Goal: Contribute content: Contribute content

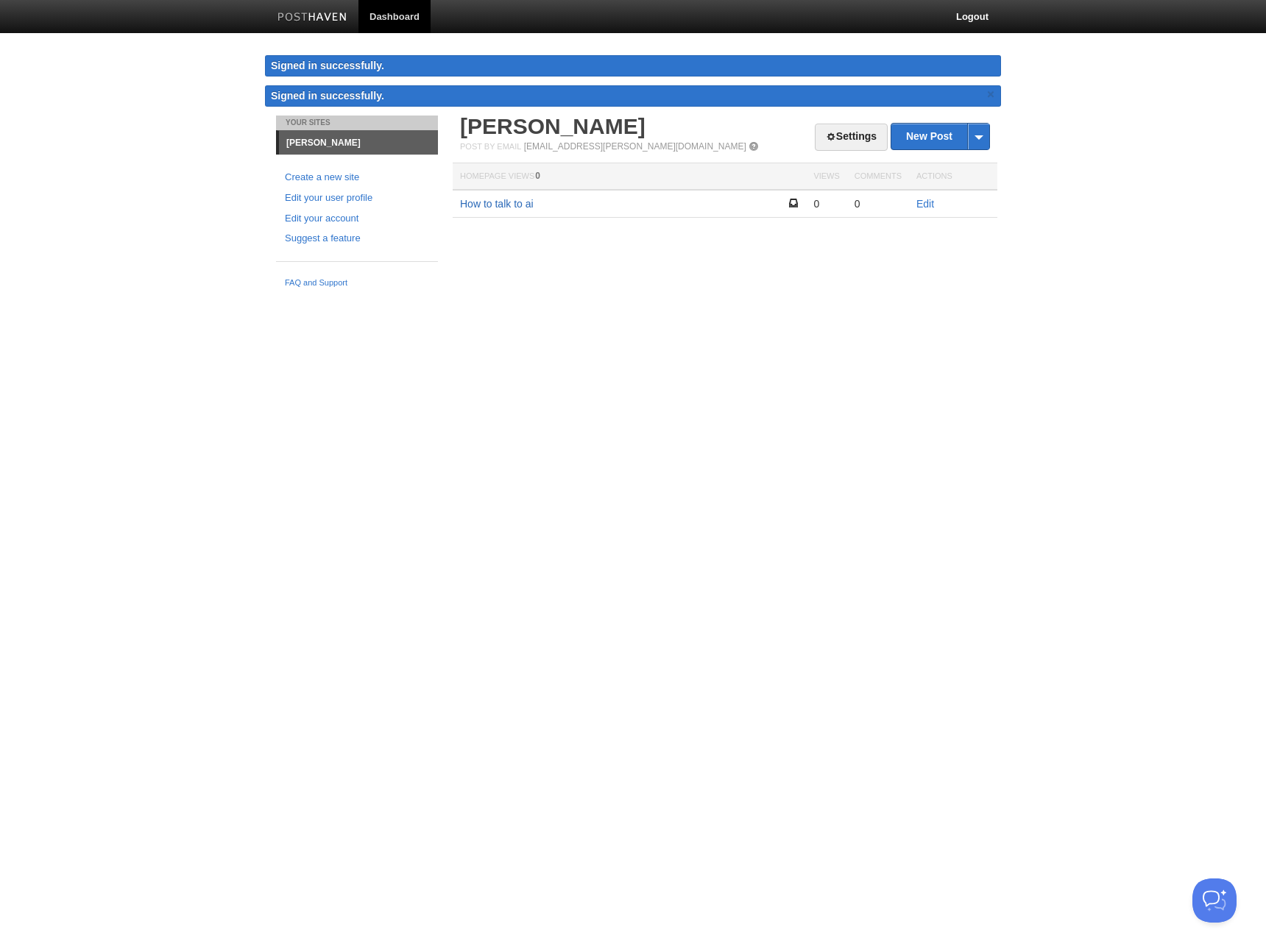
click at [522, 204] on link "How to talk to ai" at bounding box center [496, 203] width 73 height 11
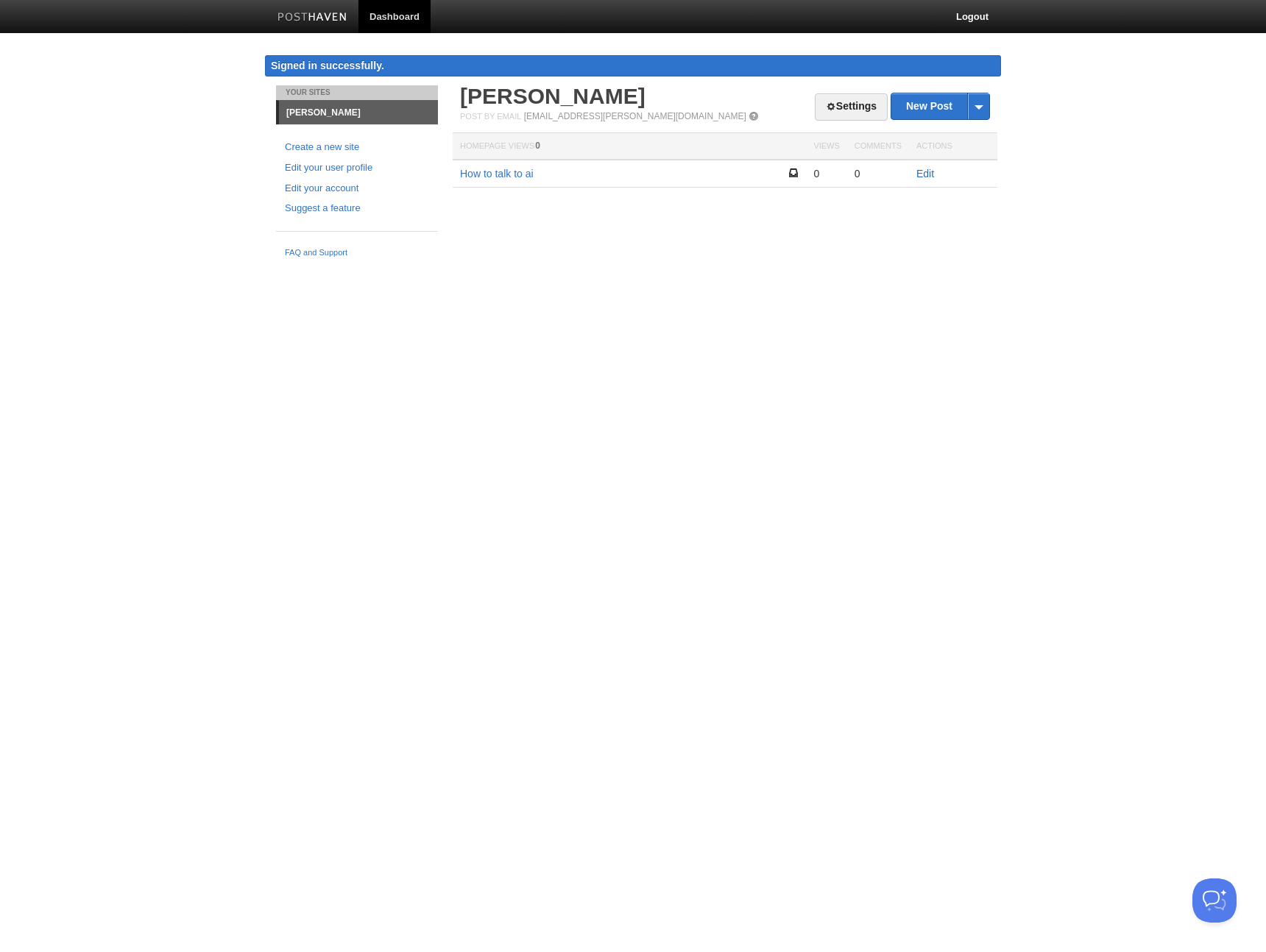
click at [924, 175] on link "Edit" at bounding box center [925, 173] width 18 height 11
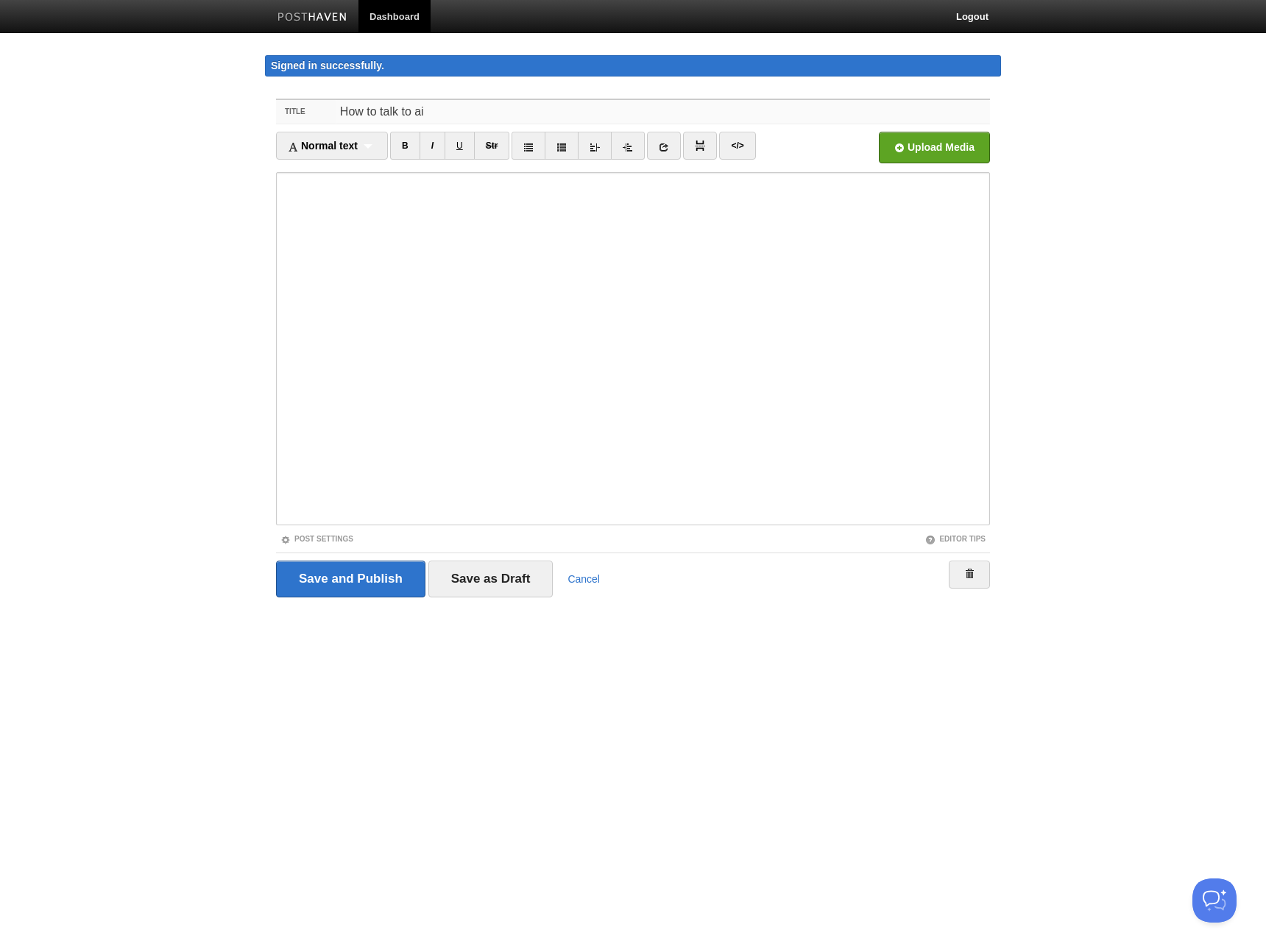
drag, startPoint x: 445, startPoint y: 113, endPoint x: 153, endPoint y: 68, distance: 295.4
click at [150, 67] on body "Dashboard Logout Signed in successfully. Signed in successfully. × Your Sites E…" at bounding box center [633, 326] width 1266 height 652
type input "I don't know anything"
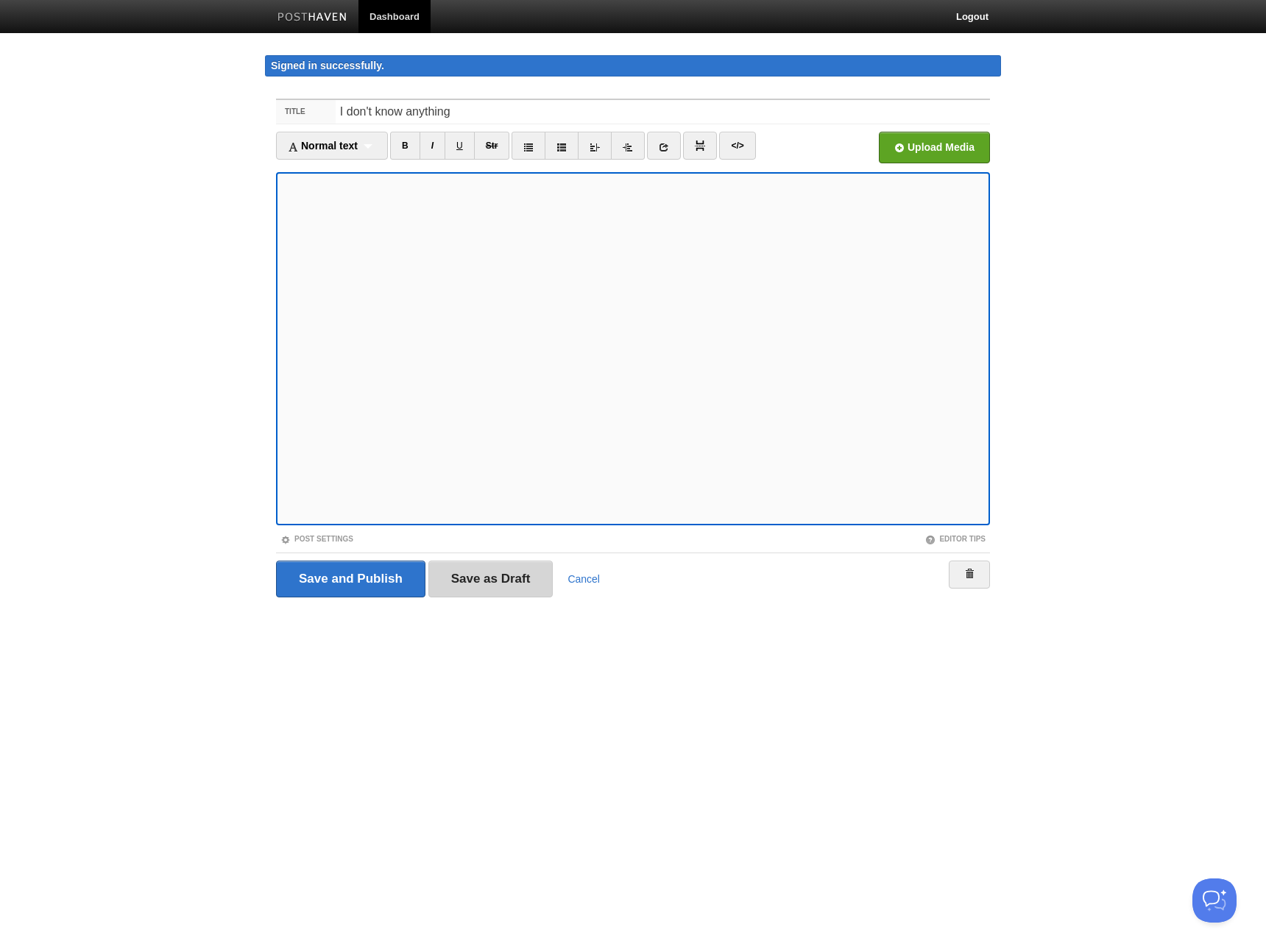
click at [489, 582] on input "Save as Draft" at bounding box center [490, 579] width 125 height 37
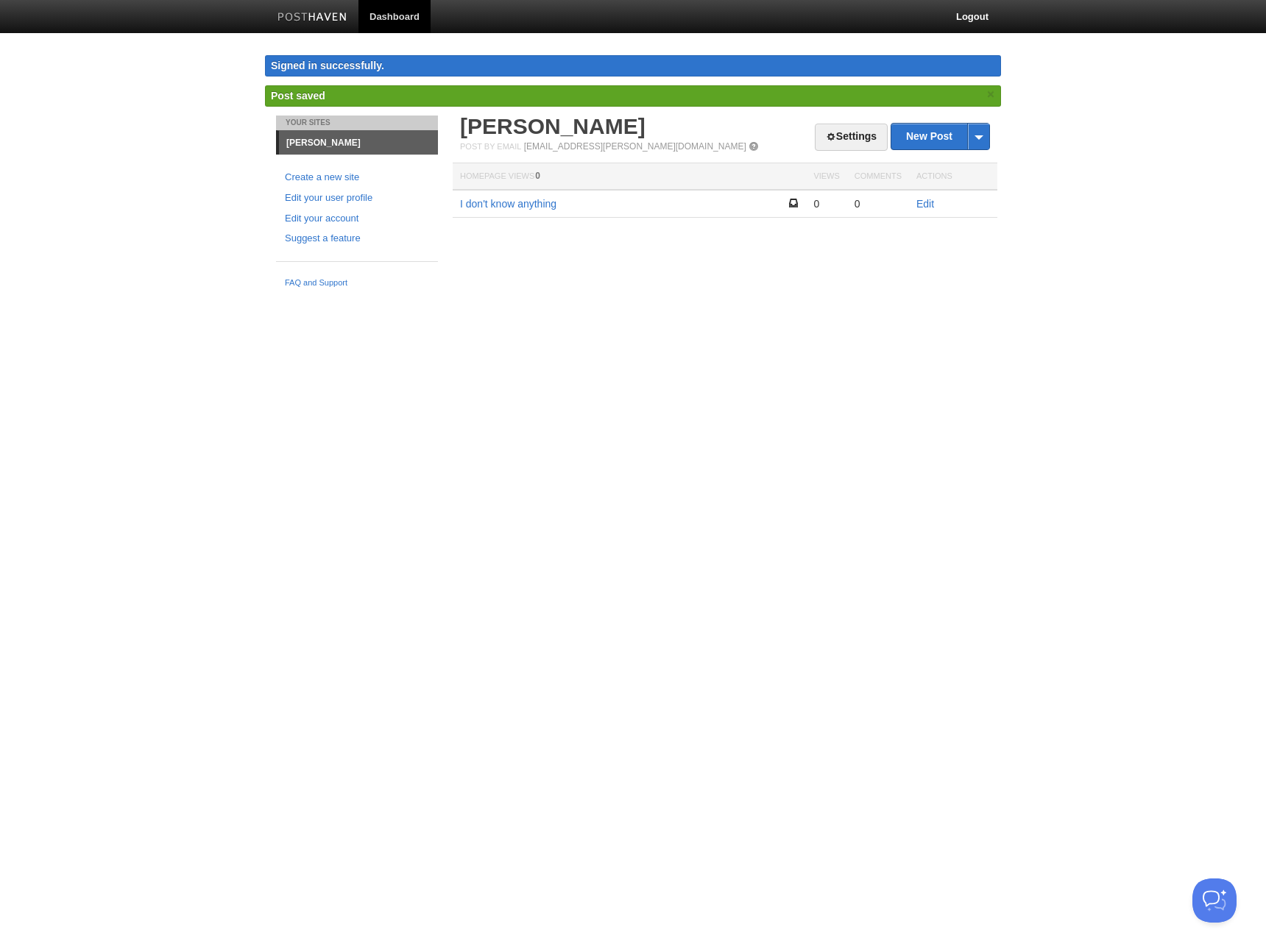
click at [722, 295] on html "Dashboard Logout Signed in successfully. Signed in successfully. × Post saved ×…" at bounding box center [633, 148] width 1266 height 295
click at [801, 295] on html "Dashboard Logout Signed in successfully. Signed in successfully. × Post saved ×…" at bounding box center [633, 148] width 1266 height 295
click at [783, 295] on html "Dashboard Logout Signed in successfully. Signed in successfully. × Post saved ×…" at bounding box center [633, 148] width 1266 height 295
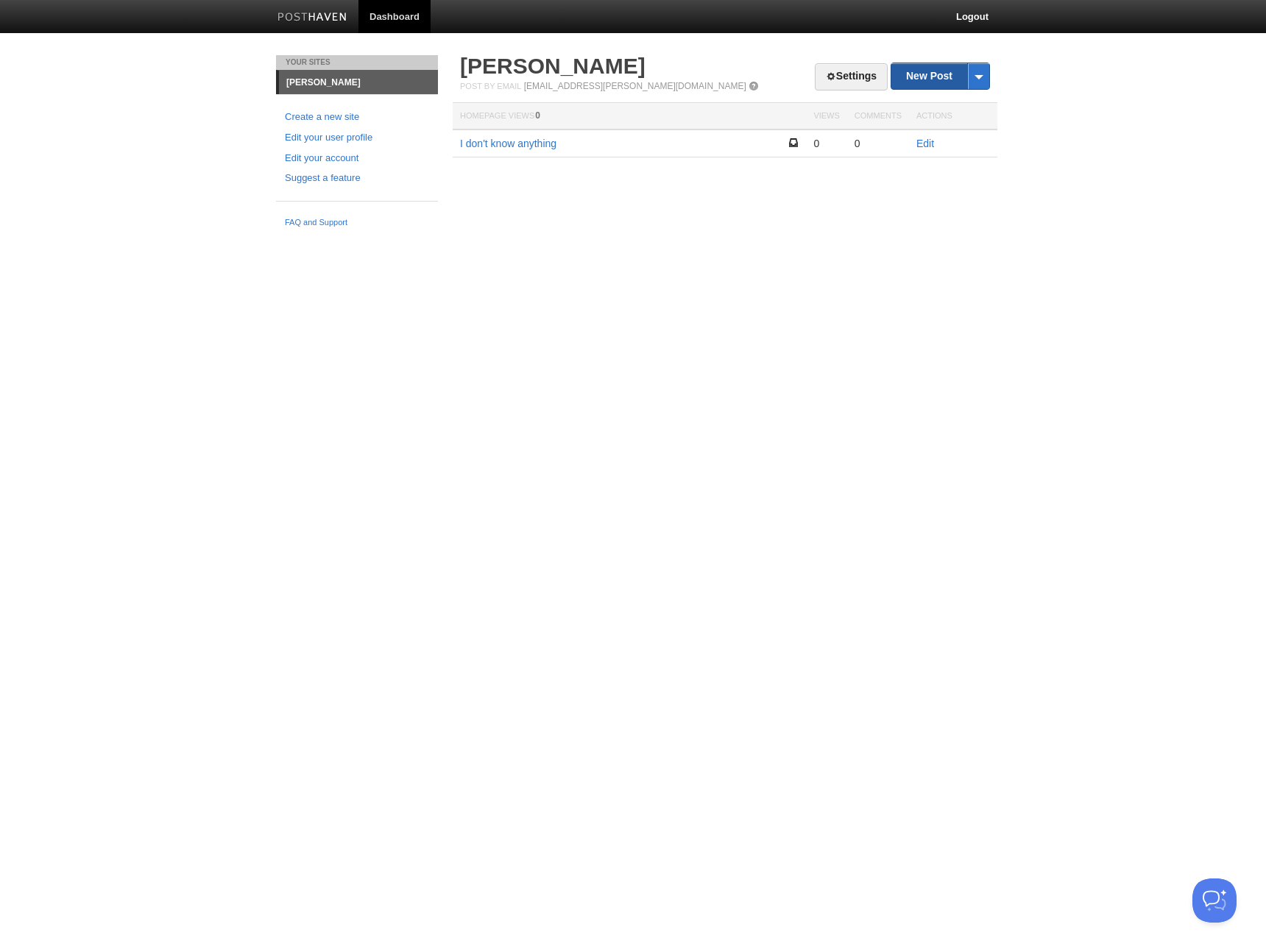
click at [920, 81] on link "New Post" at bounding box center [940, 76] width 98 height 26
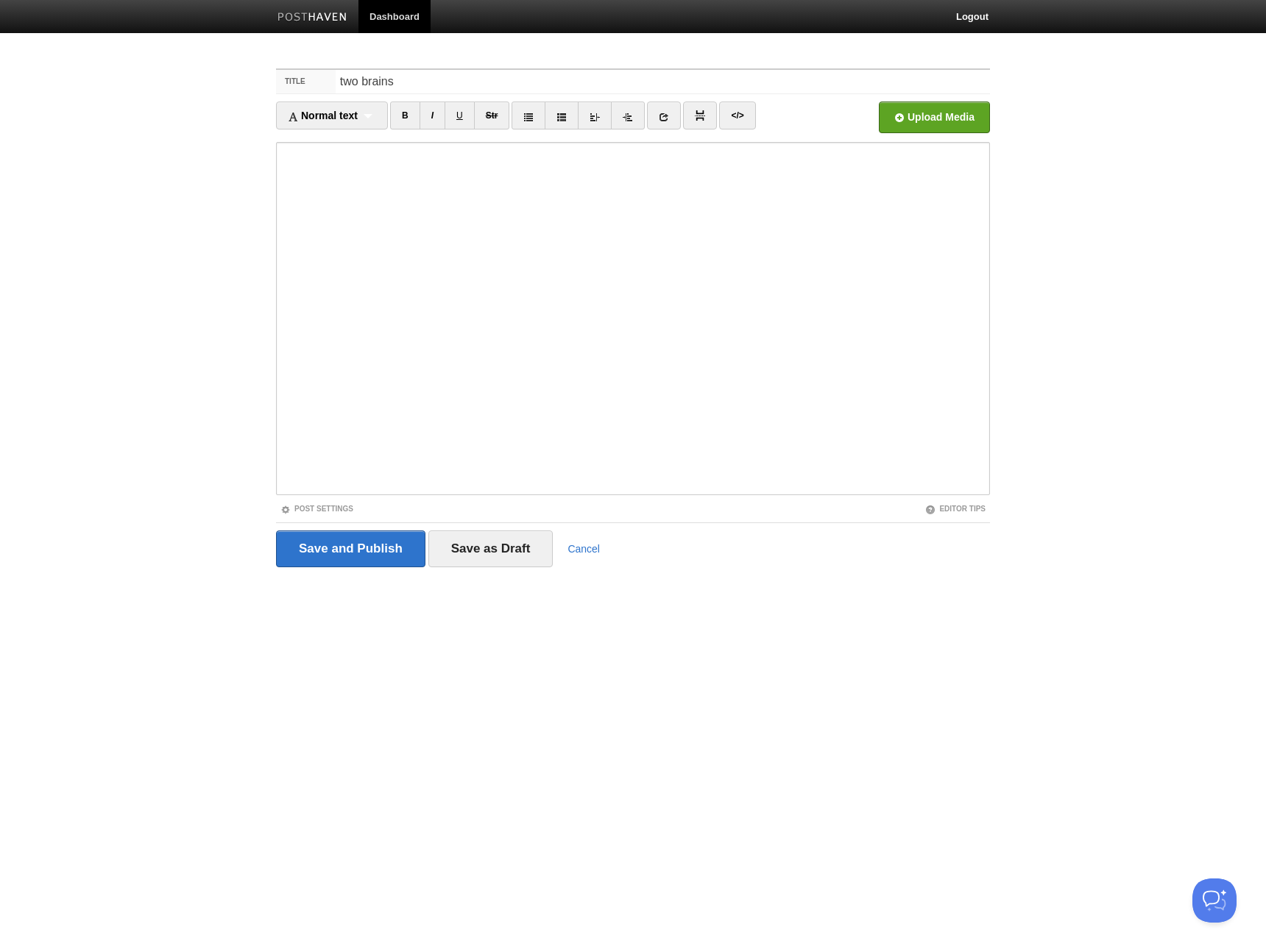
type input "two brains"
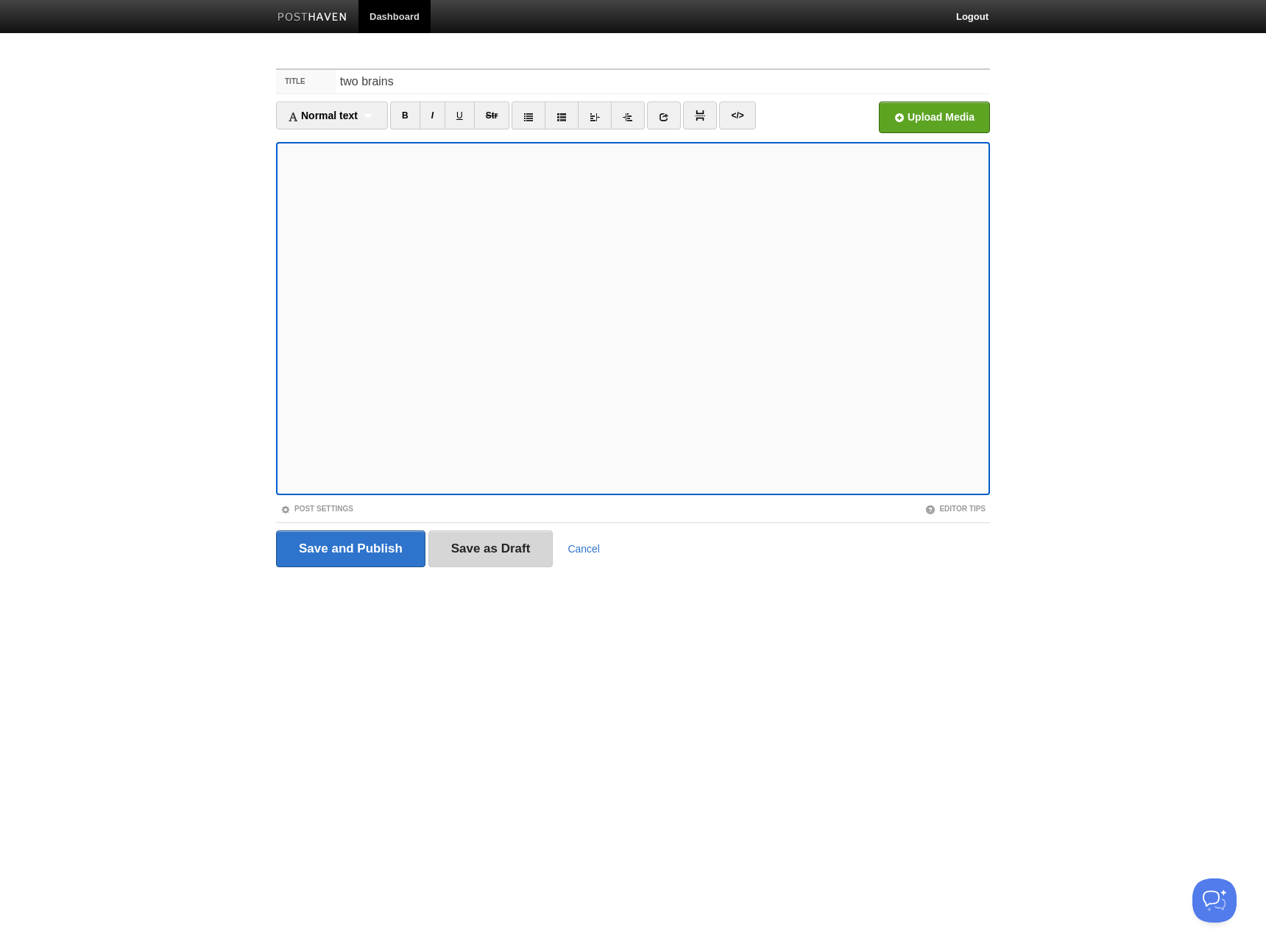
click at [494, 560] on input "Save as Draft" at bounding box center [490, 549] width 125 height 37
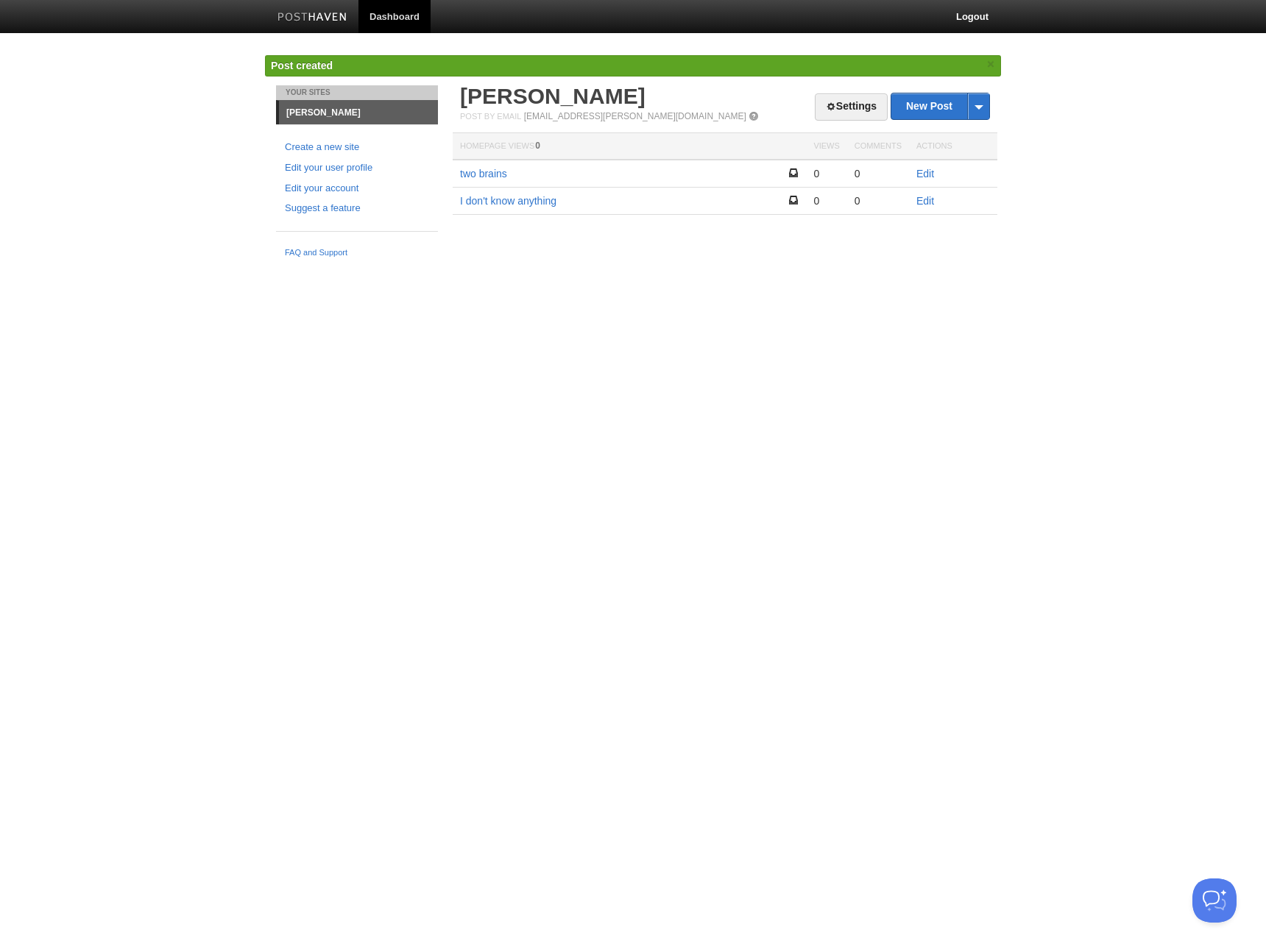
click at [552, 265] on html "Dashboard Logout Post created × Your Sites [PERSON_NAME] Create a new site Edit…" at bounding box center [633, 133] width 1266 height 265
